Goal: Task Accomplishment & Management: Use online tool/utility

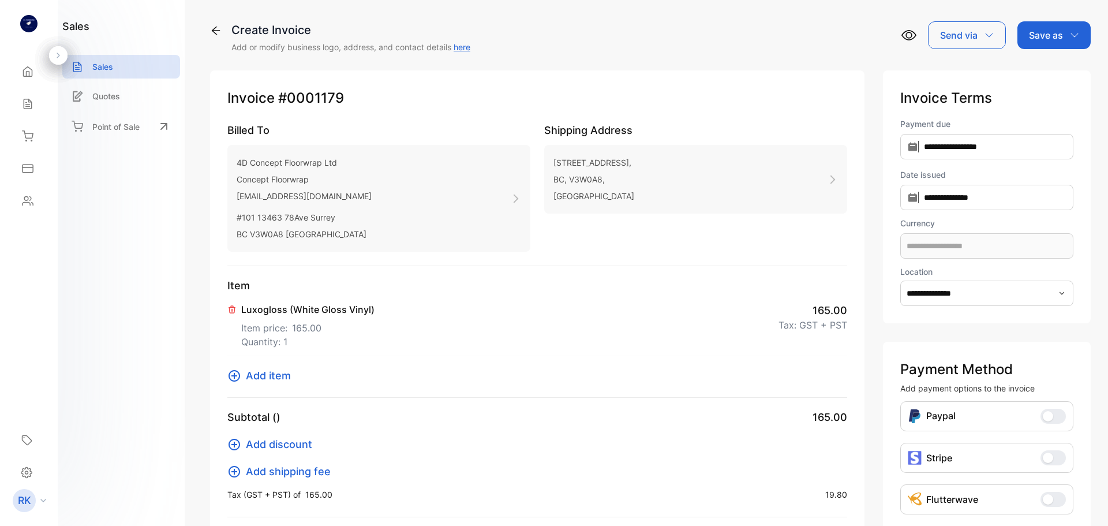
type input "**********"
click at [1036, 40] on p "Save as" at bounding box center [1046, 35] width 34 height 14
click at [1027, 73] on div "Invoice" at bounding box center [1051, 73] width 66 height 23
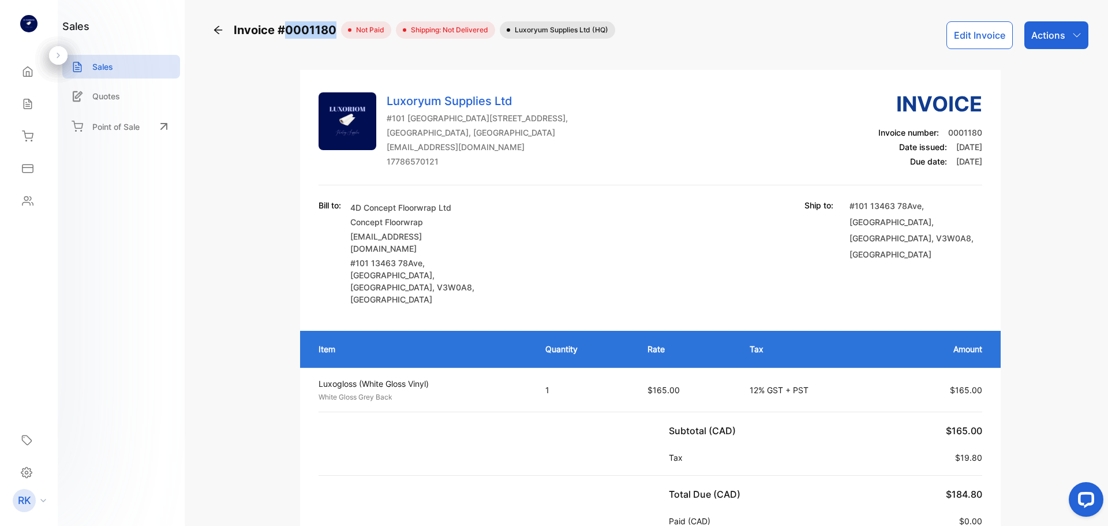
copy span "0001180"
drag, startPoint x: 335, startPoint y: 35, endPoint x: 286, endPoint y: 45, distance: 49.6
click at [286, 45] on div "Invoice #0001180 not paid Shipping: Not Delivered Luxoryum Supplies Ltd (HQ) Ed…" at bounding box center [650, 35] width 876 height 28
